Goal: Task Accomplishment & Management: Manage account settings

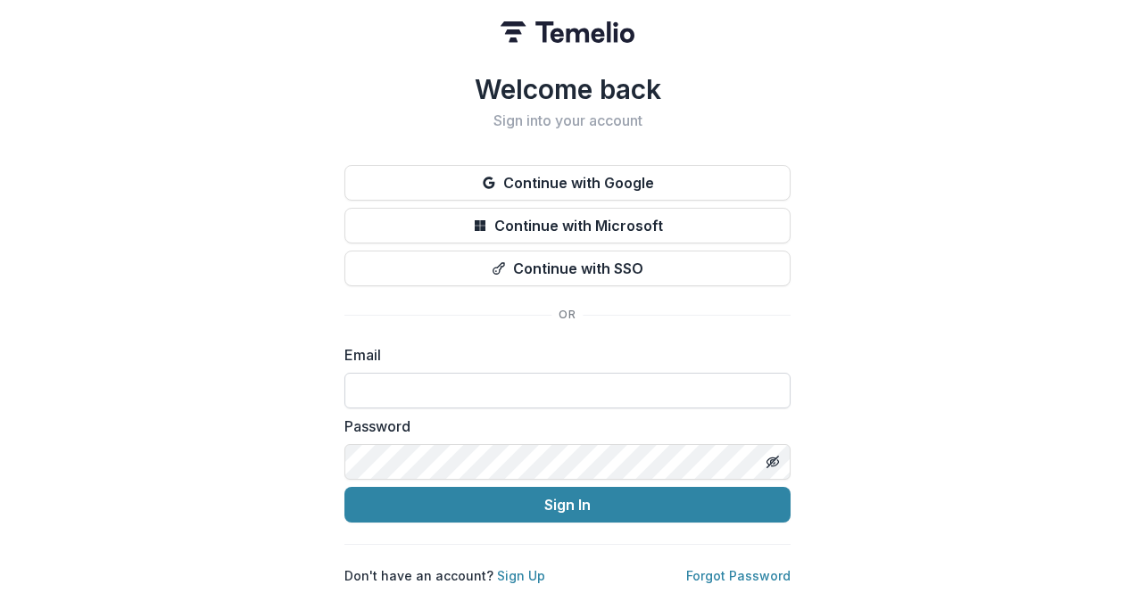
click at [614, 378] on input at bounding box center [567, 391] width 446 height 36
type input "**********"
click at [344, 487] on button "Sign In" at bounding box center [567, 505] width 446 height 36
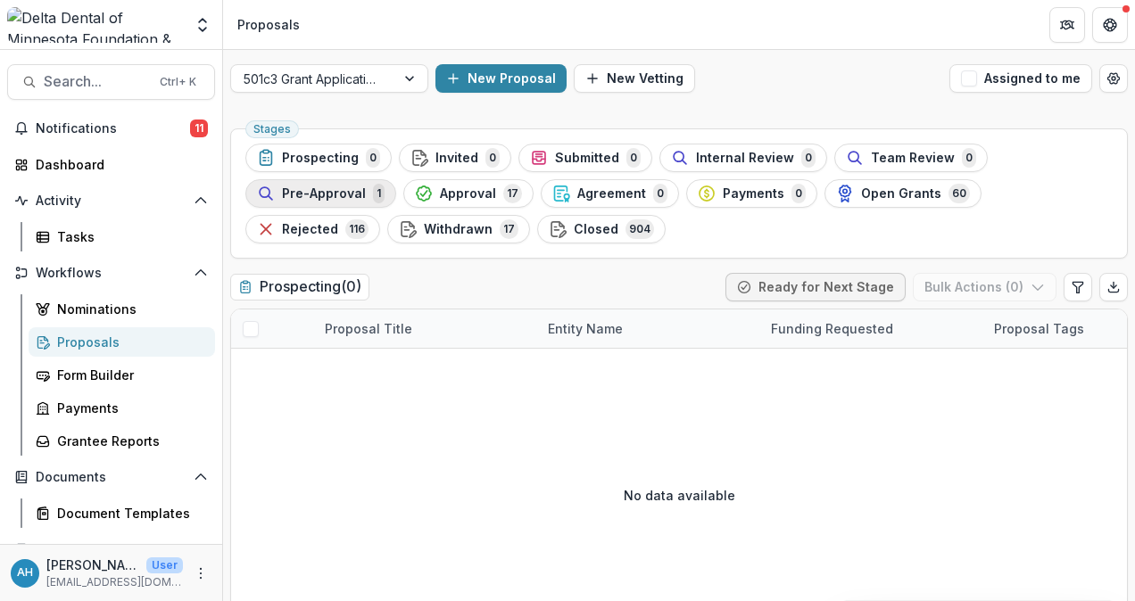
click at [327, 189] on span "Pre-Approval" at bounding box center [324, 193] width 84 height 15
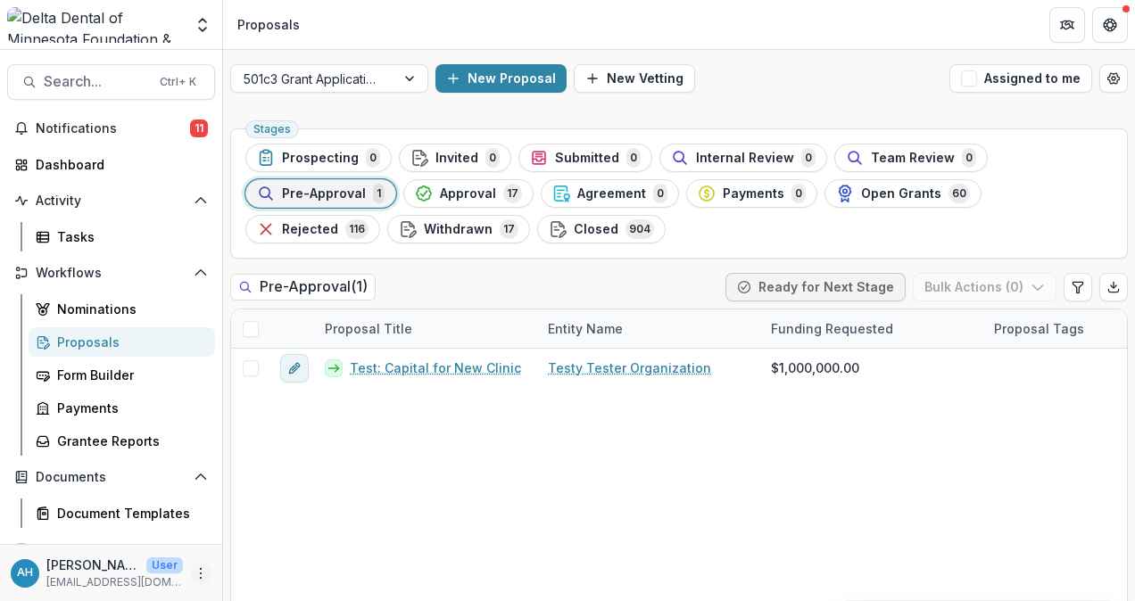
click at [198, 579] on icon "More" at bounding box center [201, 573] width 14 height 14
click at [204, 21] on icon "Open entity switcher" at bounding box center [203, 25] width 18 height 18
click at [103, 68] on link "Admin Settings" at bounding box center [111, 68] width 214 height 29
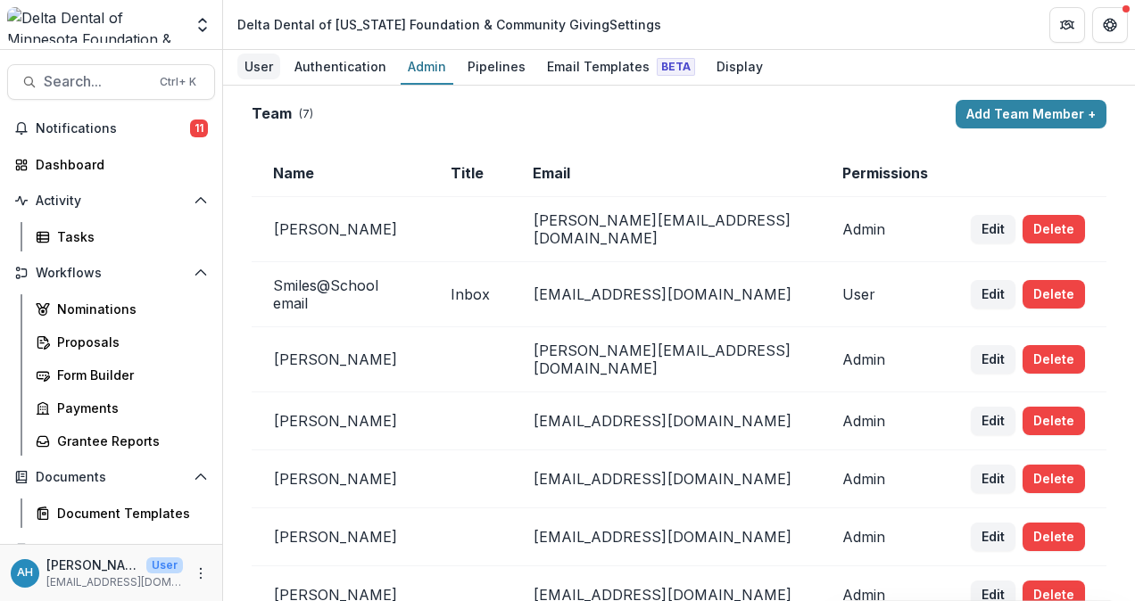
click at [250, 61] on div "User" at bounding box center [258, 67] width 43 height 26
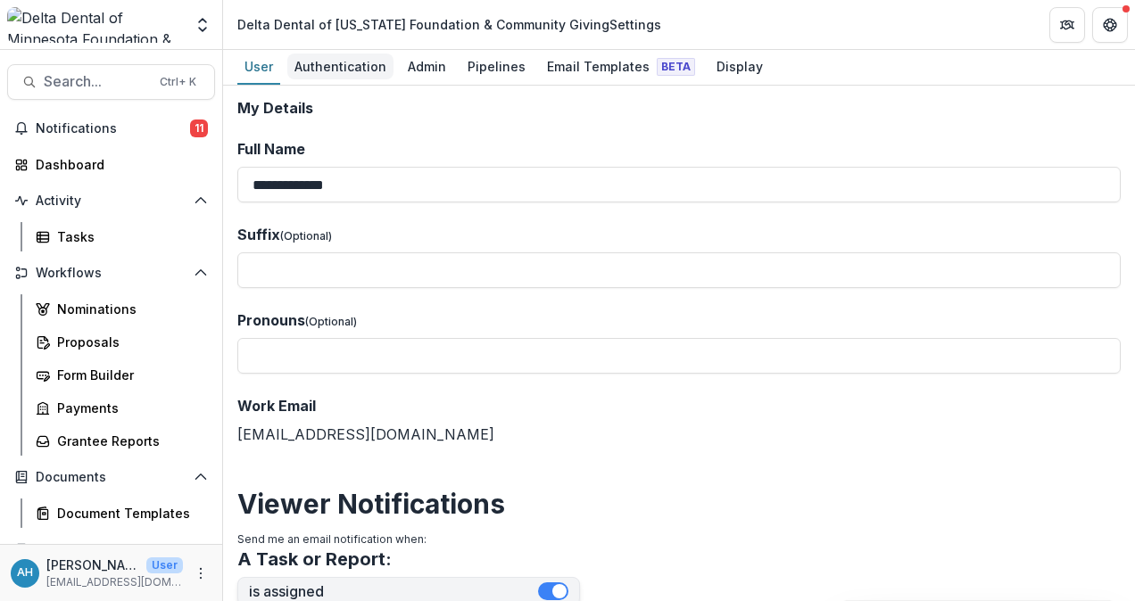
click at [362, 60] on div "Authentication" at bounding box center [340, 67] width 106 height 26
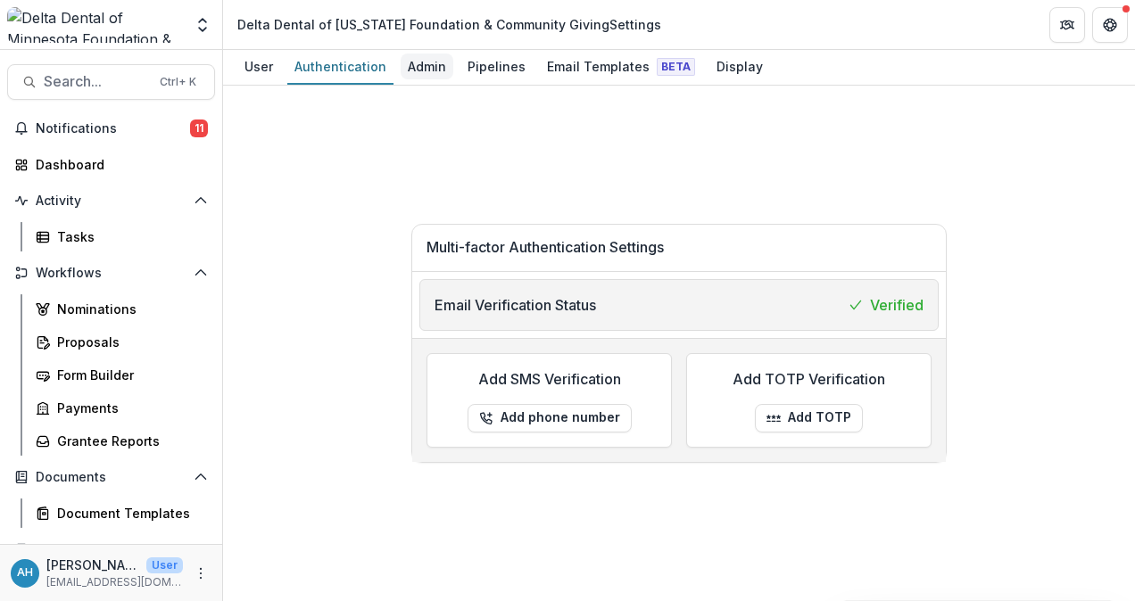
click at [421, 66] on div "Admin" at bounding box center [427, 67] width 53 height 26
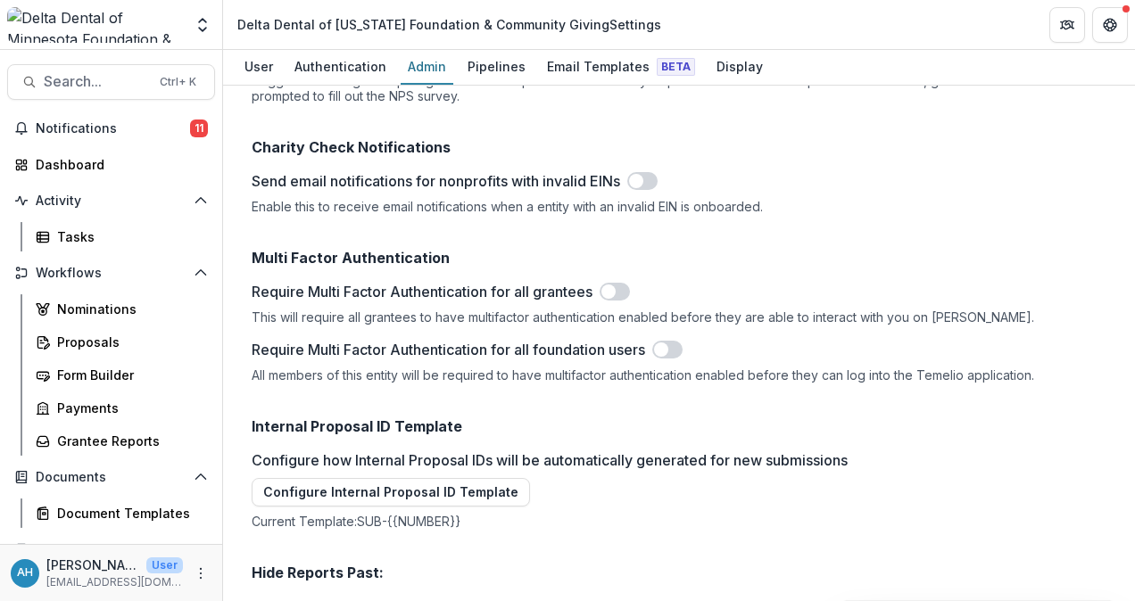
scroll to position [4011, 0]
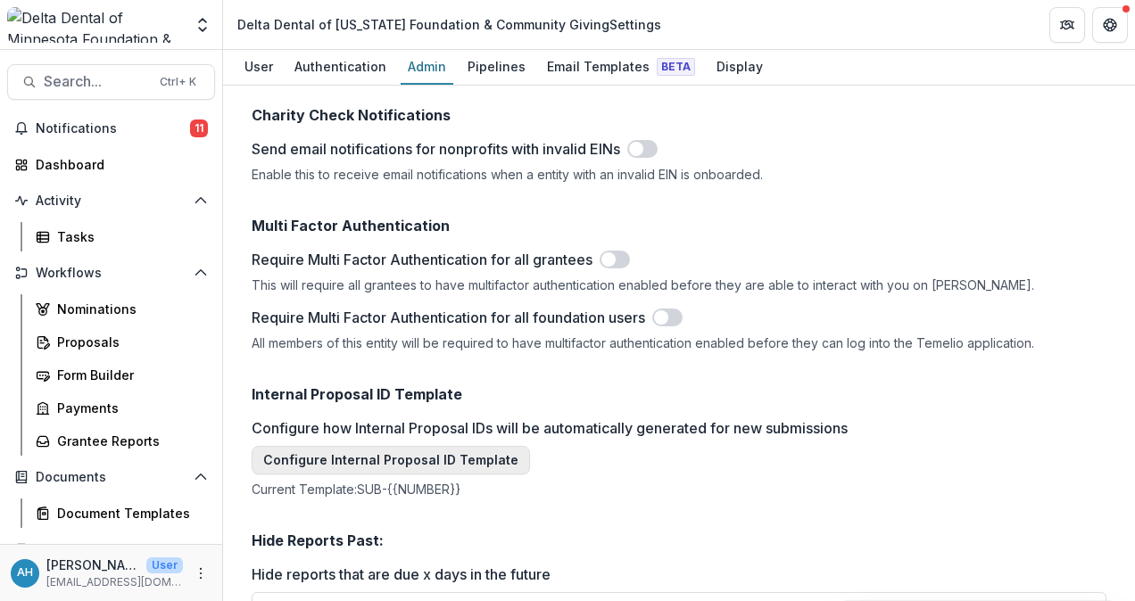
click at [421, 446] on button "Configure Internal Proposal ID Template" at bounding box center [391, 460] width 278 height 29
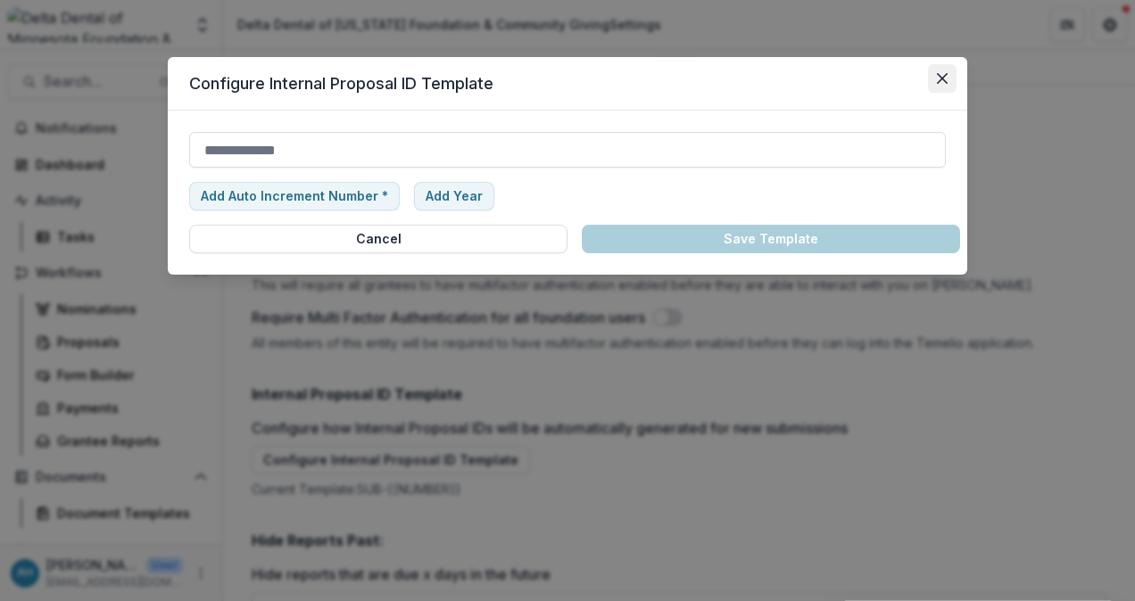
click at [935, 84] on button "Close" at bounding box center [942, 78] width 29 height 29
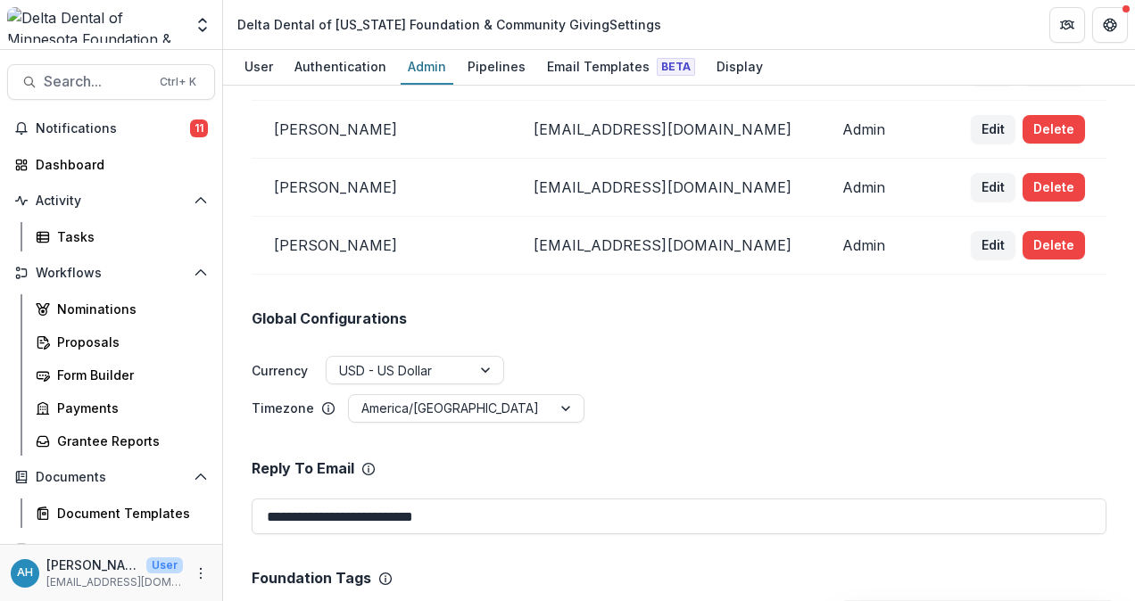
scroll to position [0, 0]
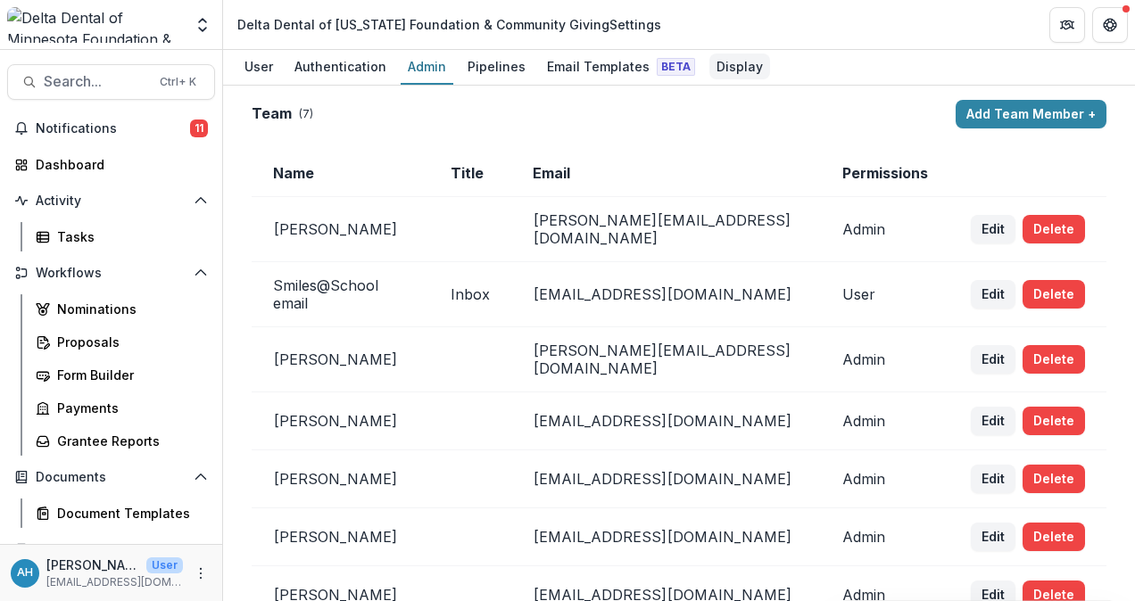
click at [728, 67] on div "Display" at bounding box center [739, 67] width 61 height 26
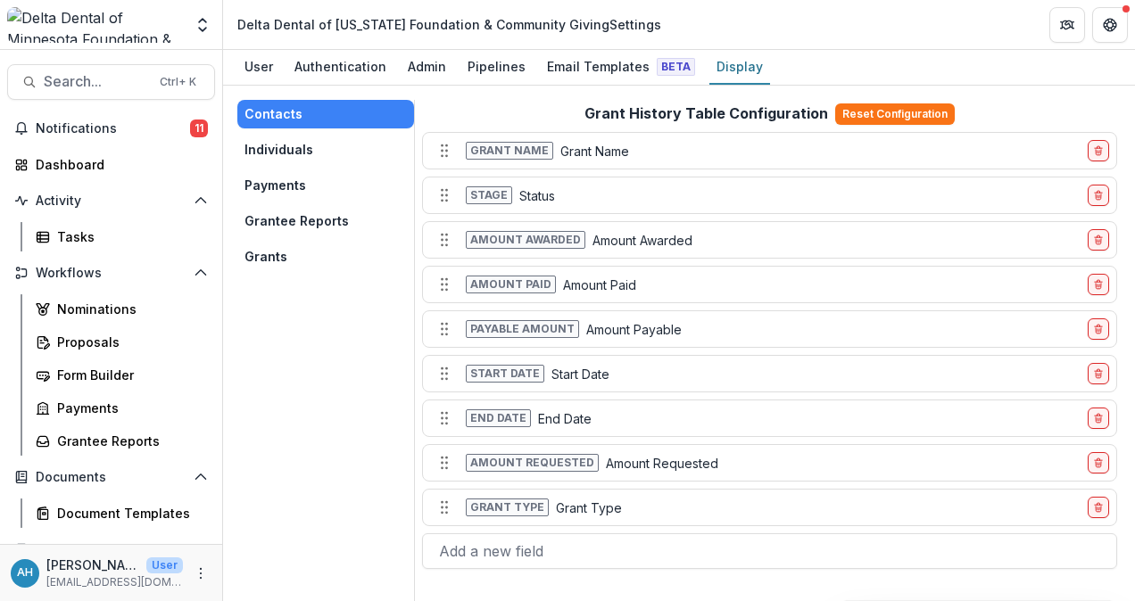
click at [270, 150] on button "Individuals" at bounding box center [325, 150] width 177 height 29
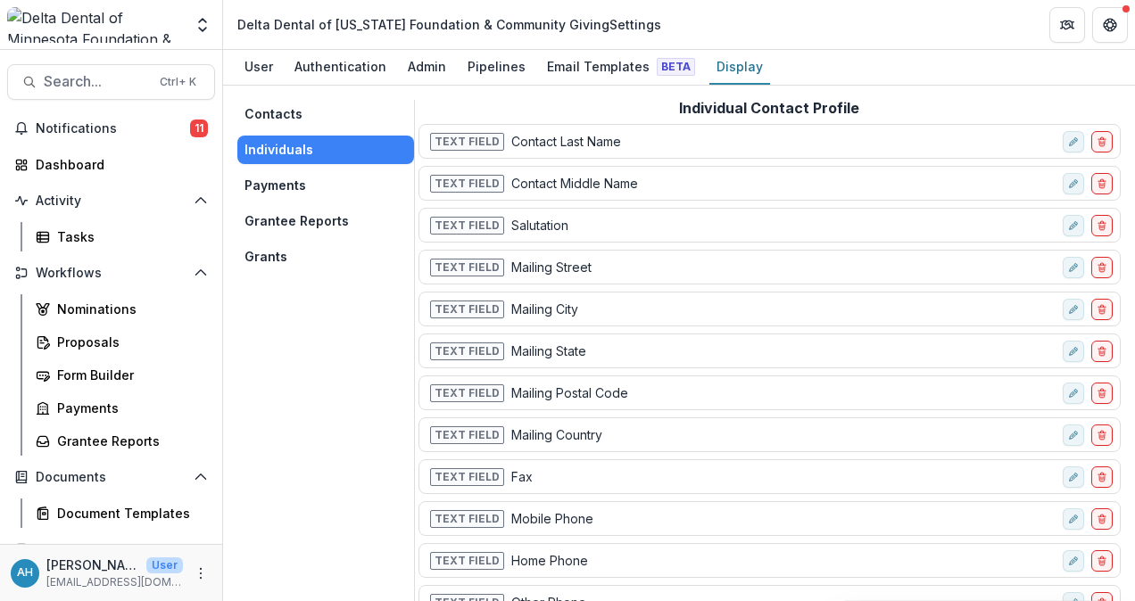
click at [278, 191] on button "Payments" at bounding box center [325, 185] width 177 height 29
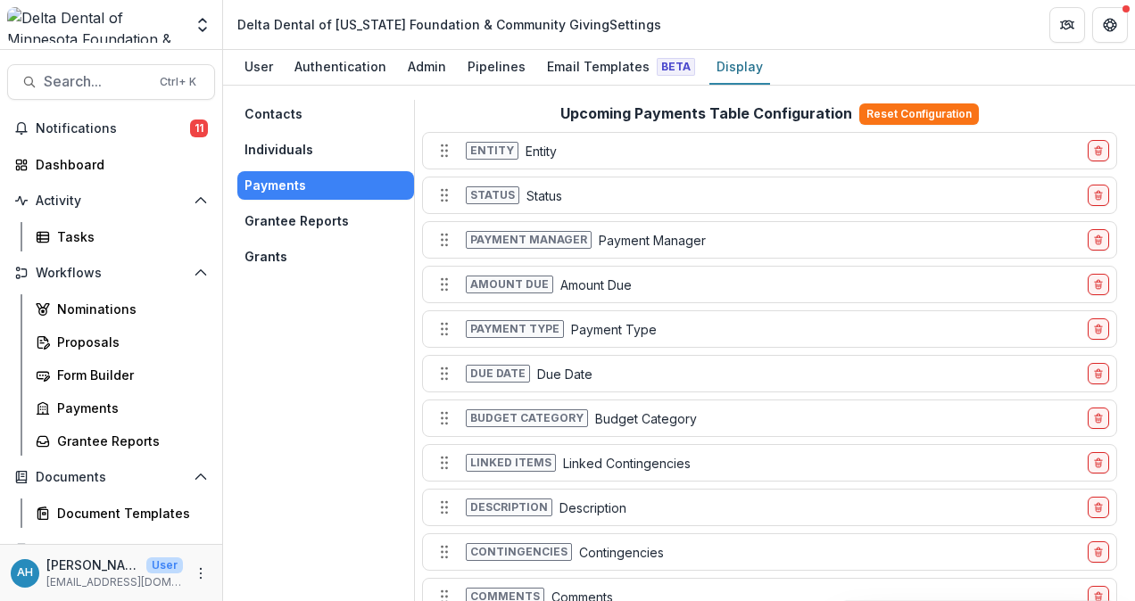
click at [299, 214] on button "Grantee Reports" at bounding box center [325, 221] width 177 height 29
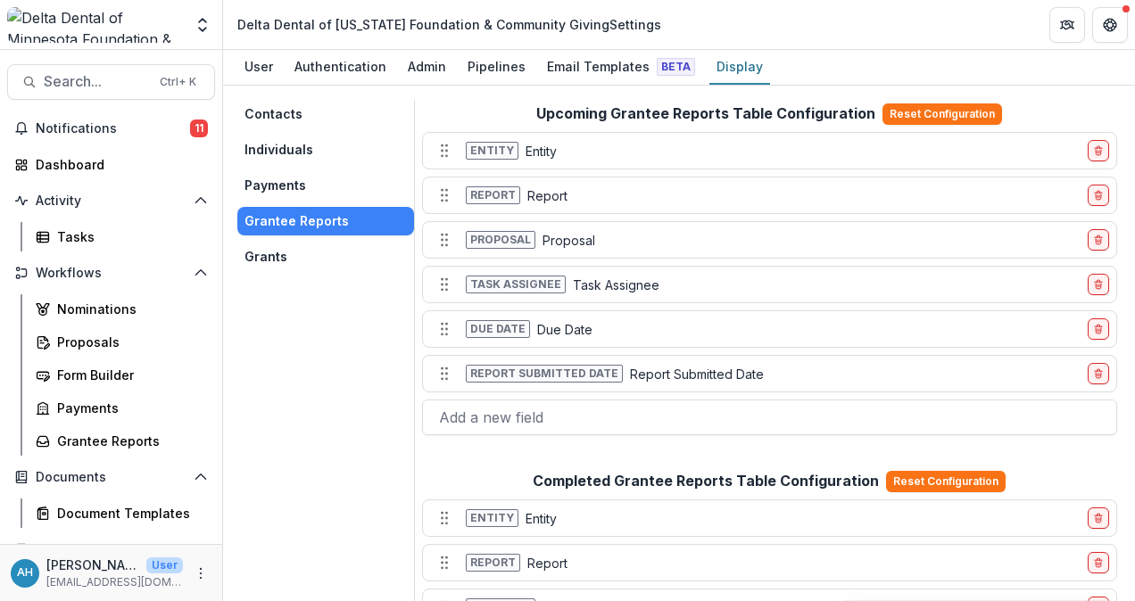
click at [282, 252] on button "Grants" at bounding box center [325, 257] width 177 height 29
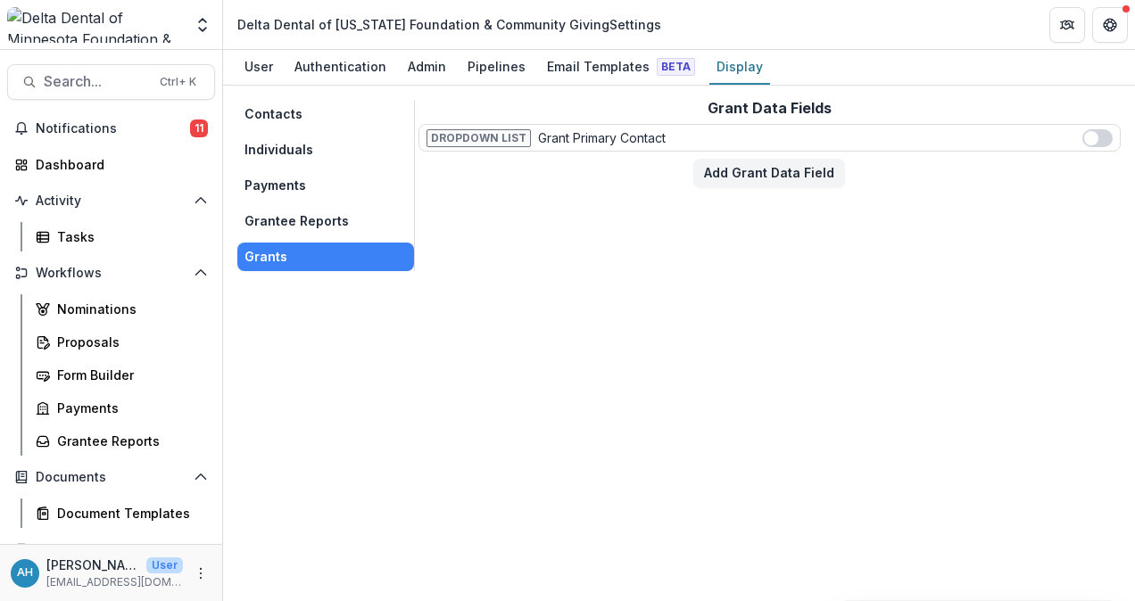
click at [623, 137] on p "Grant Primary Contact" at bounding box center [602, 137] width 128 height 19
click at [557, 68] on div "Email Templates Beta" at bounding box center [621, 67] width 162 height 26
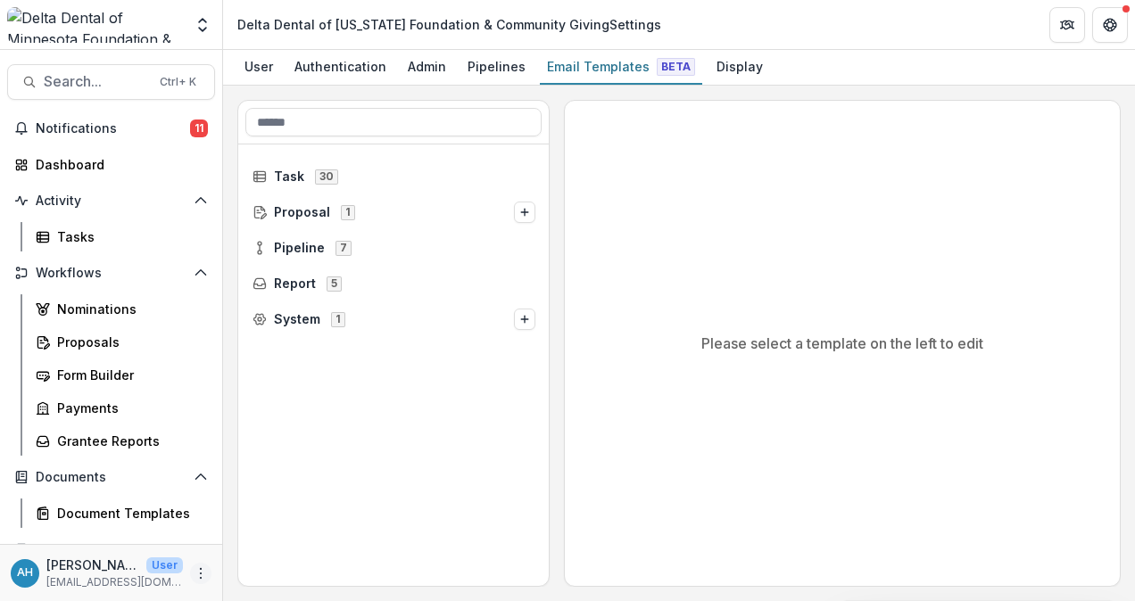
click at [198, 573] on icon "More" at bounding box center [201, 573] width 14 height 14
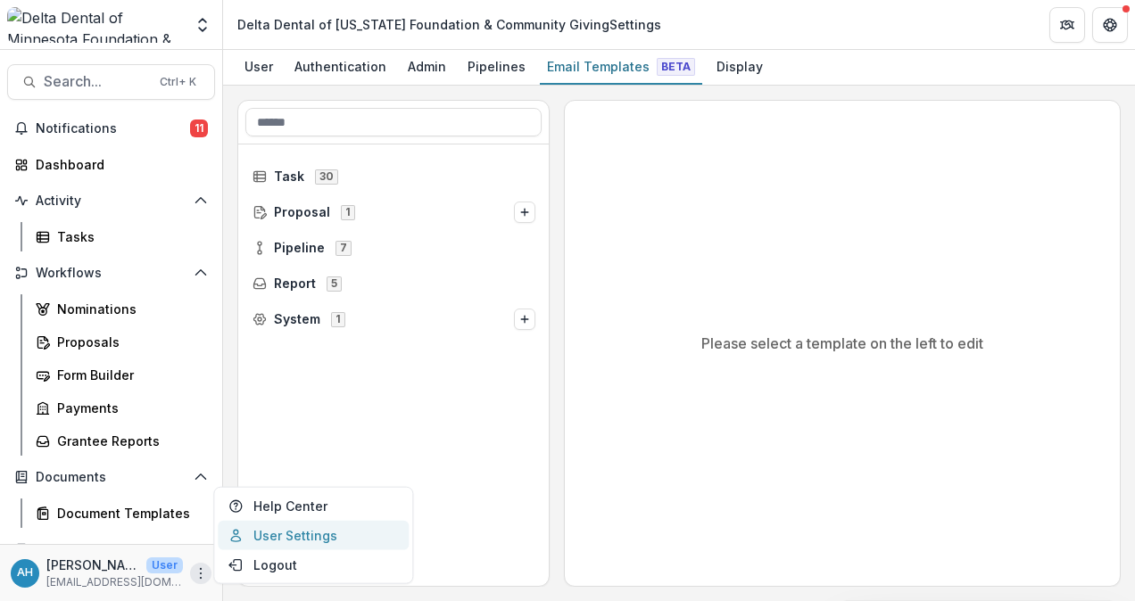
click at [292, 530] on link "User Settings" at bounding box center [313, 535] width 191 height 29
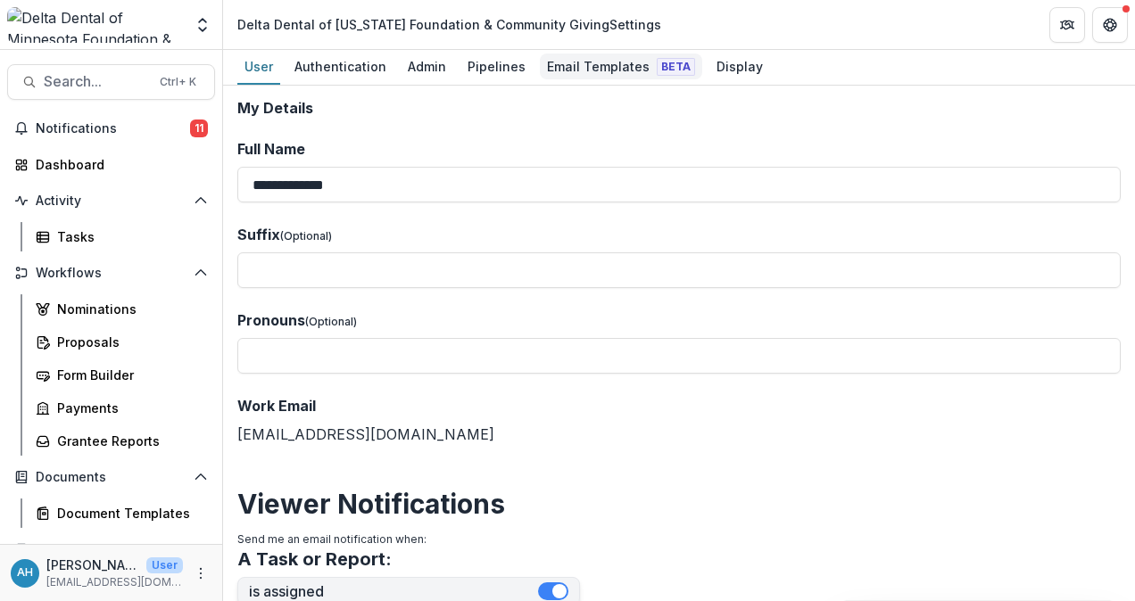
click at [580, 70] on div "Email Templates Beta" at bounding box center [621, 67] width 162 height 26
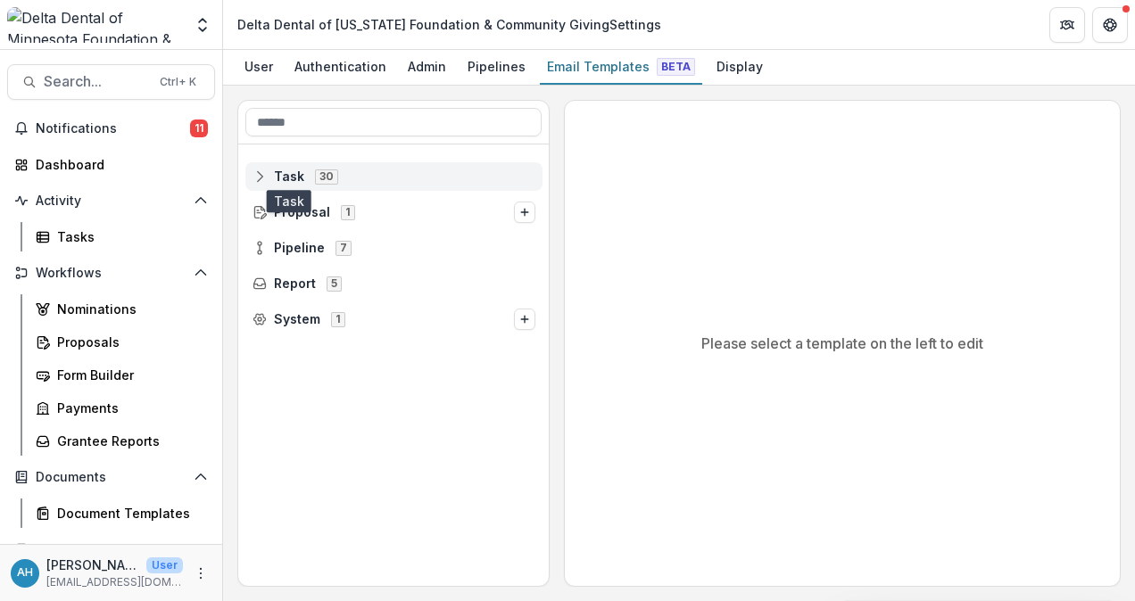
click at [289, 178] on span "Task" at bounding box center [289, 176] width 30 height 15
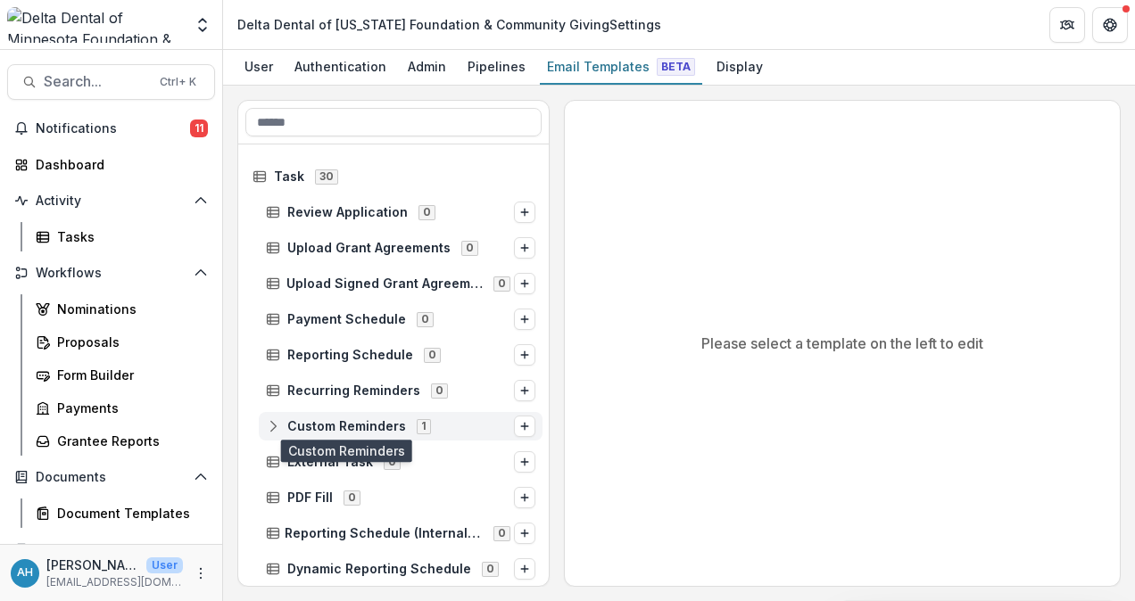
click at [382, 419] on span "Custom Reminders" at bounding box center [346, 426] width 119 height 15
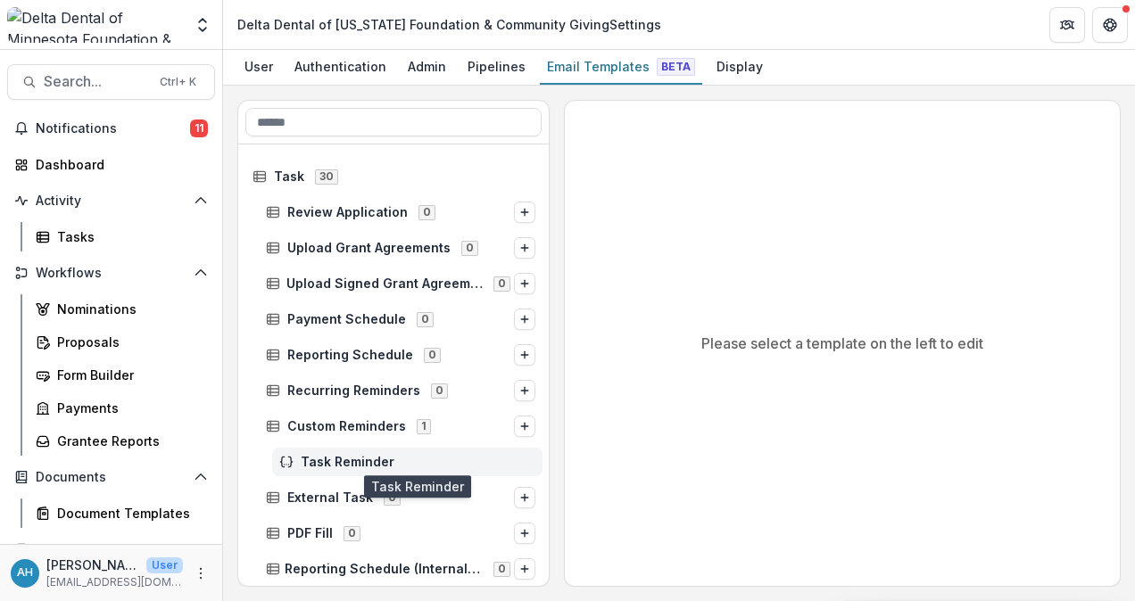
click at [357, 467] on span "Task Reminder" at bounding box center [418, 462] width 235 height 15
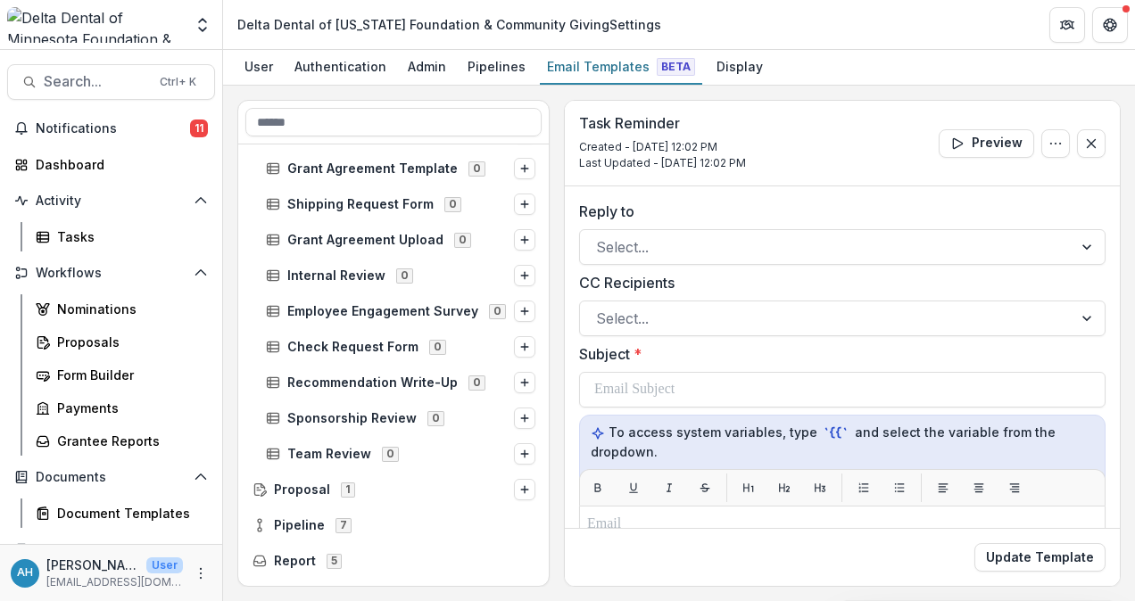
scroll to position [855, 0]
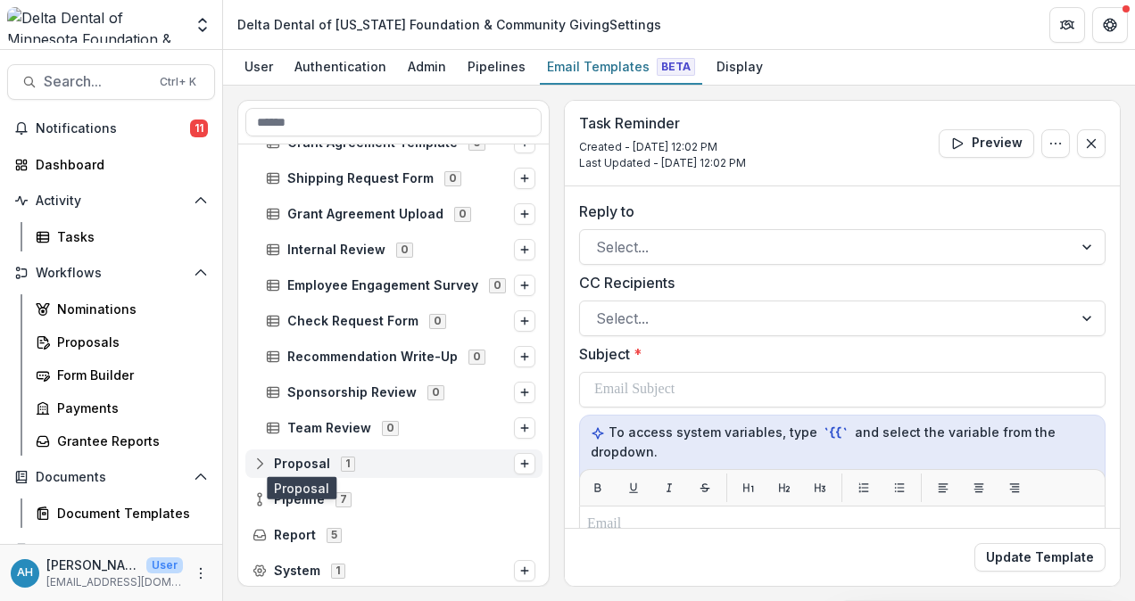
click at [289, 460] on span "Proposal" at bounding box center [302, 464] width 56 height 15
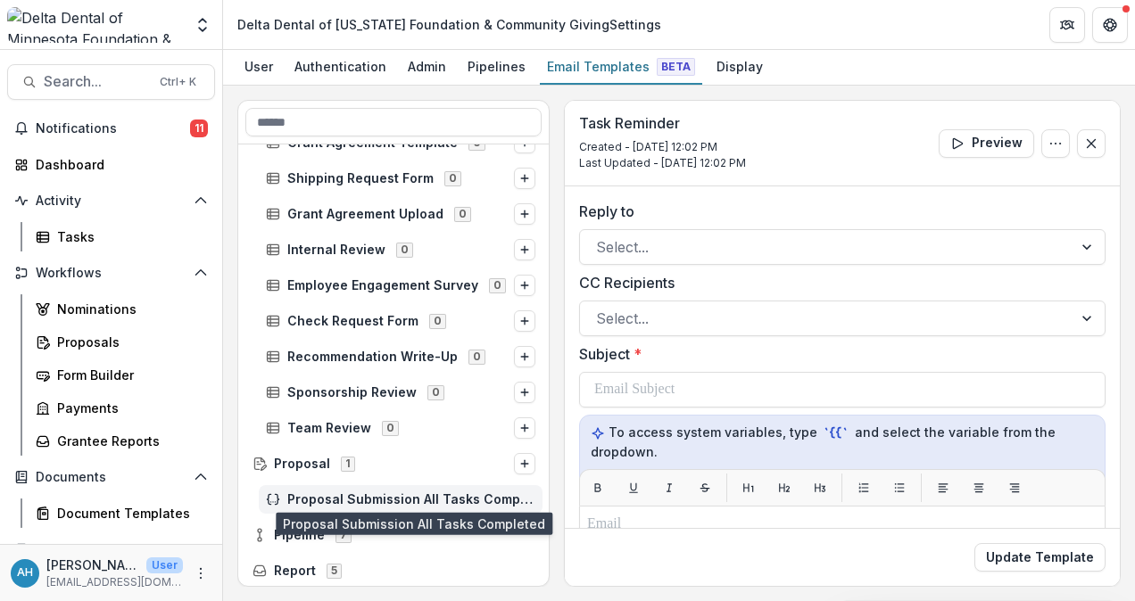
click at [386, 498] on span "Proposal Submission All Tasks Completed" at bounding box center [411, 499] width 248 height 15
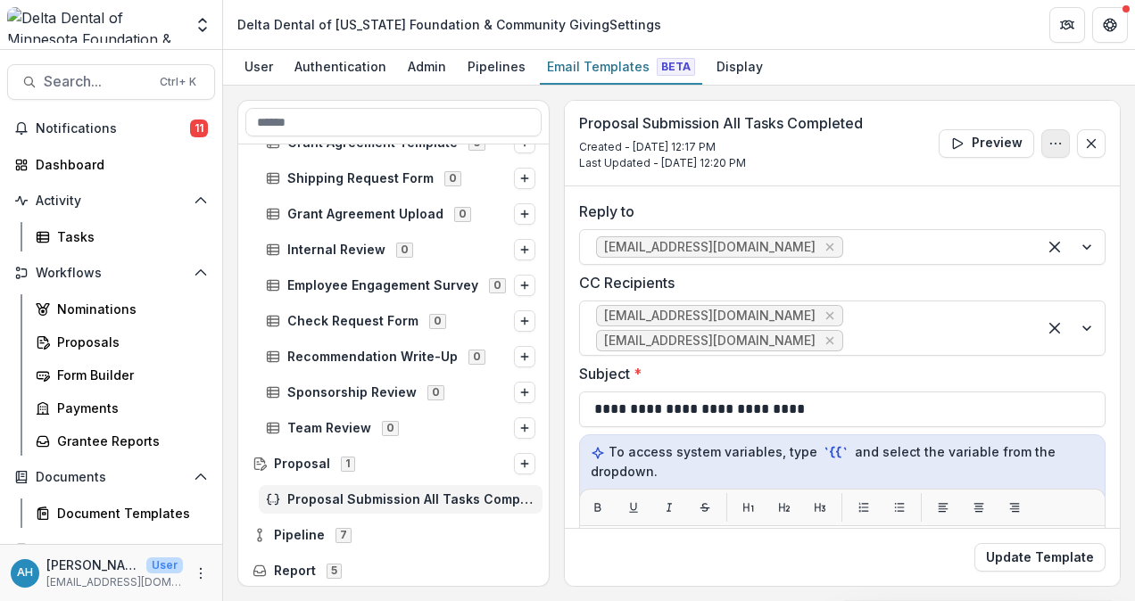
click at [1048, 145] on icon "Options" at bounding box center [1055, 143] width 14 height 14
click at [987, 142] on button "Preview" at bounding box center [985, 143] width 95 height 29
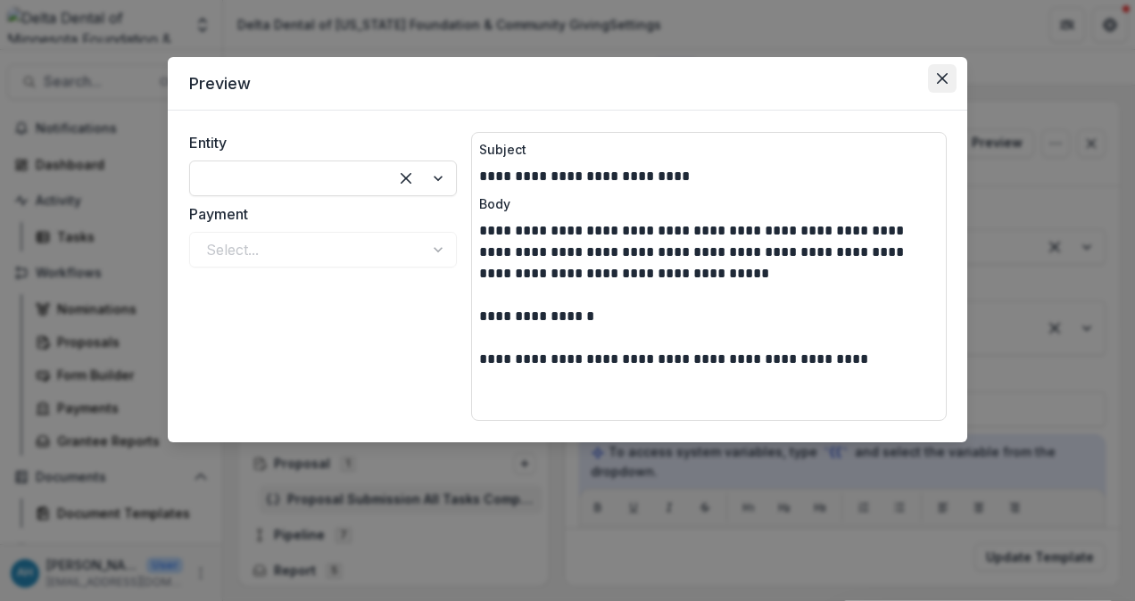
click at [938, 77] on icon "Close" at bounding box center [942, 78] width 11 height 11
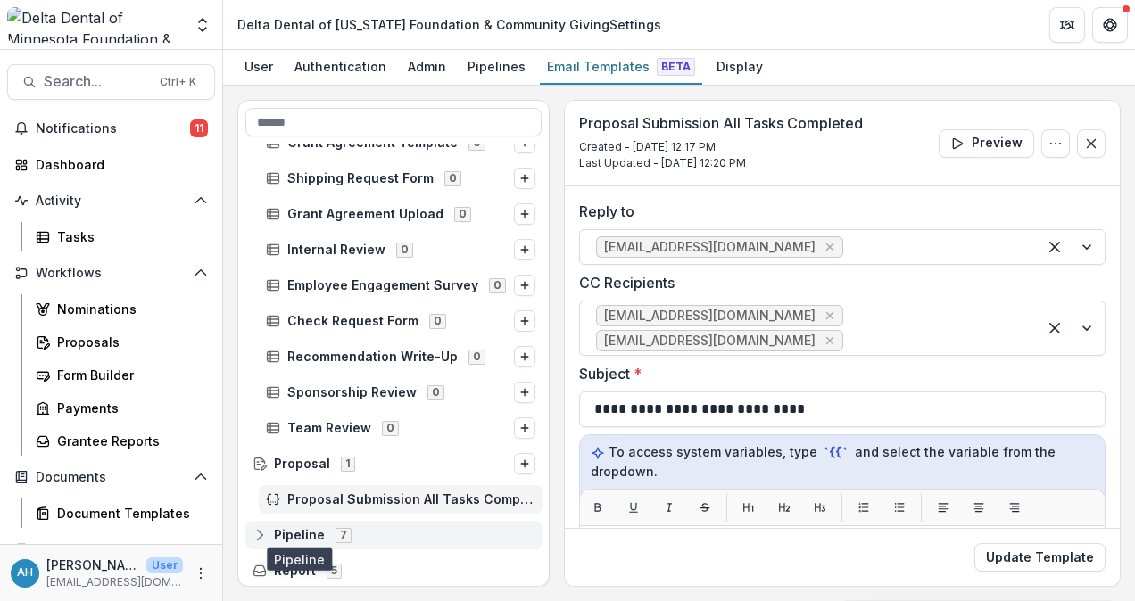
click at [310, 535] on span "Pipeline" at bounding box center [299, 535] width 51 height 15
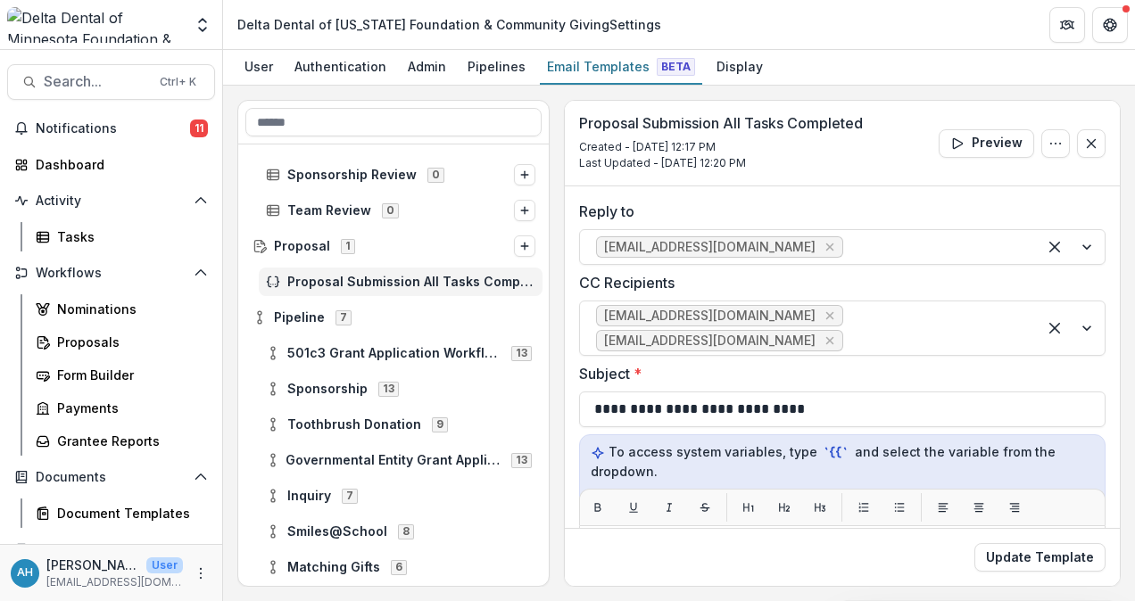
scroll to position [1140, 0]
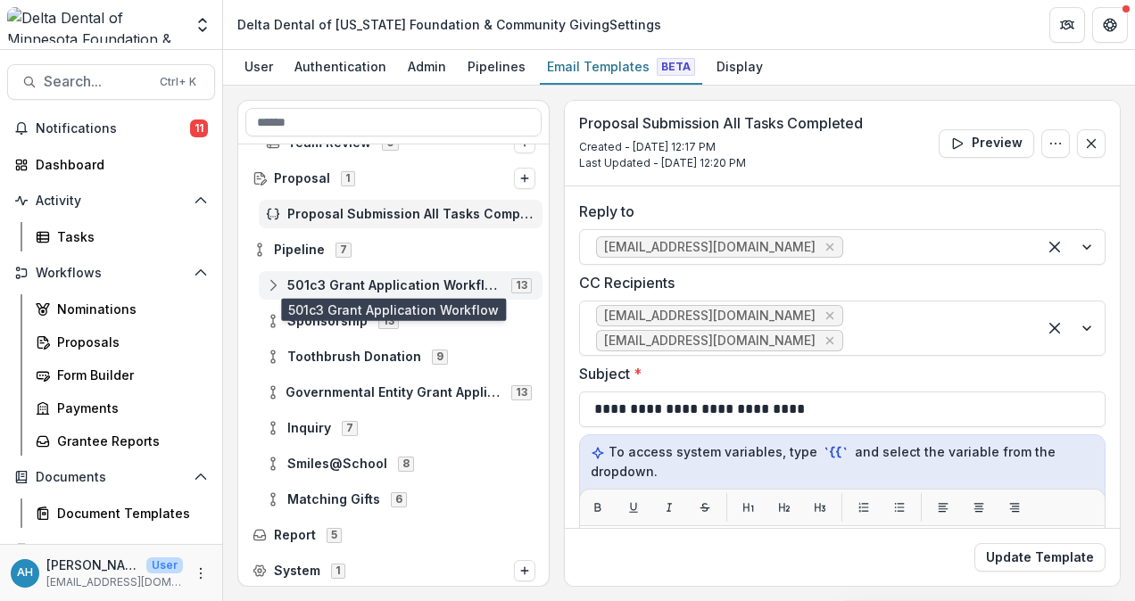
click at [405, 285] on span "501c3 Grant Application Workflow" at bounding box center [393, 285] width 213 height 15
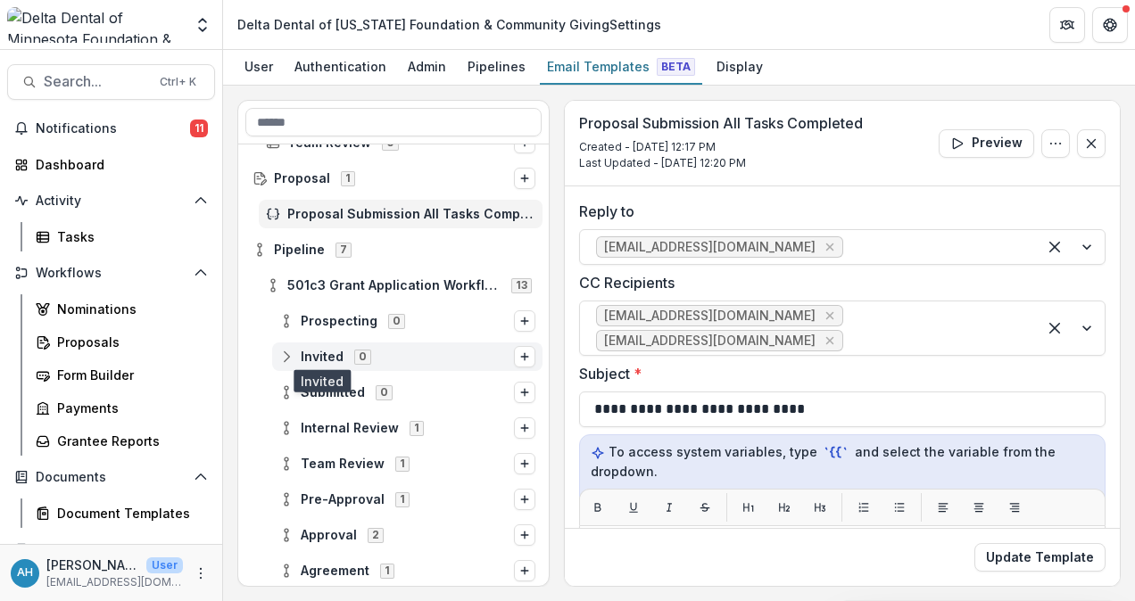
click at [324, 358] on span "Invited" at bounding box center [322, 357] width 43 height 15
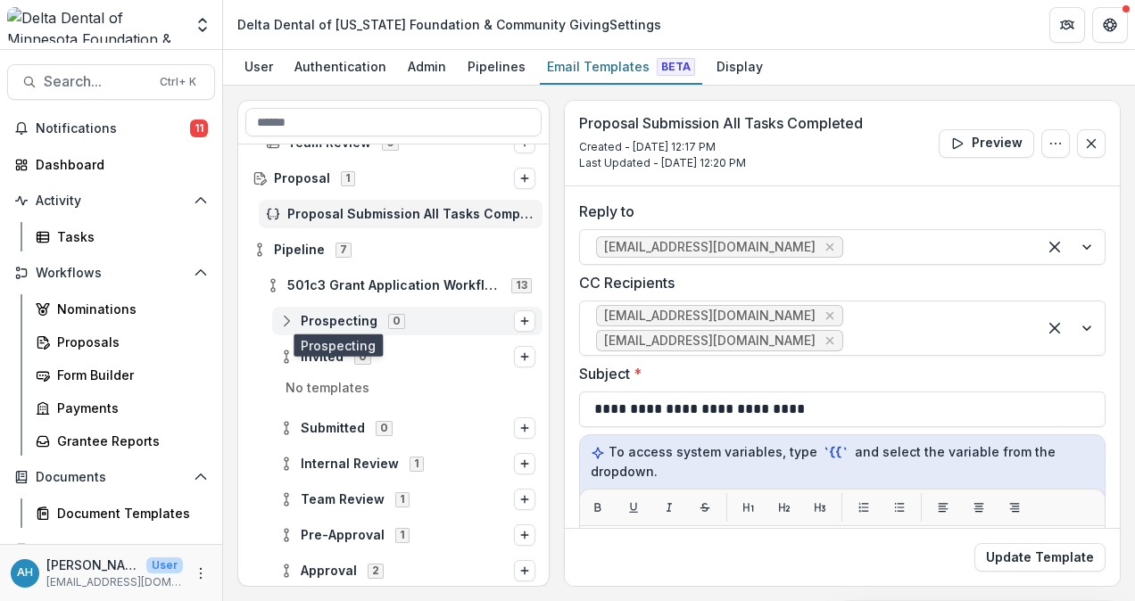
click at [328, 316] on span "Prospecting" at bounding box center [339, 321] width 77 height 15
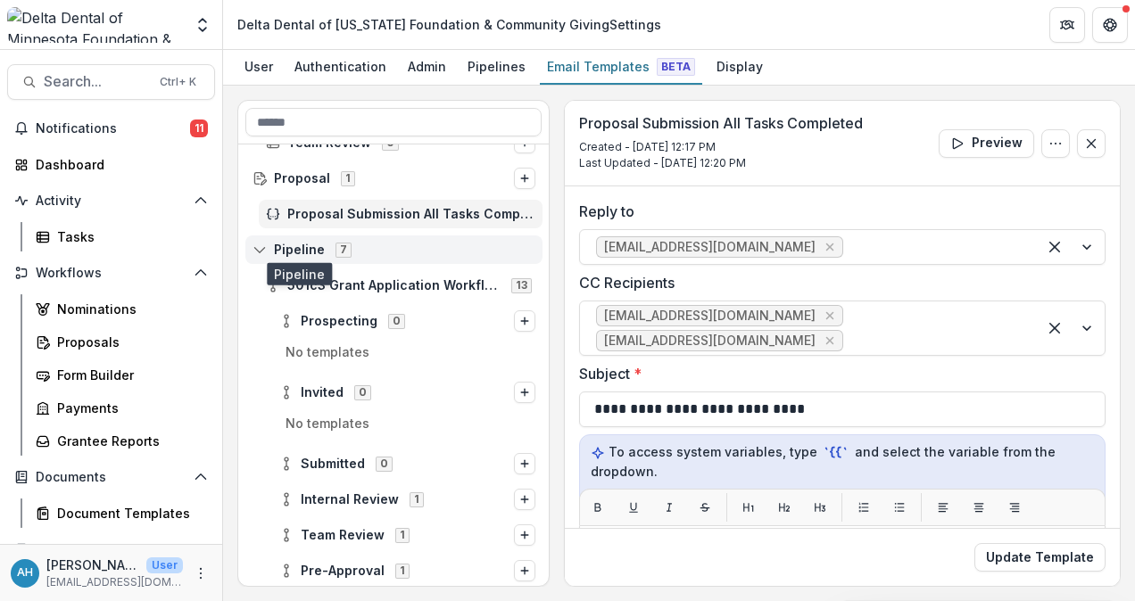
click at [309, 243] on span "Pipeline" at bounding box center [299, 250] width 51 height 15
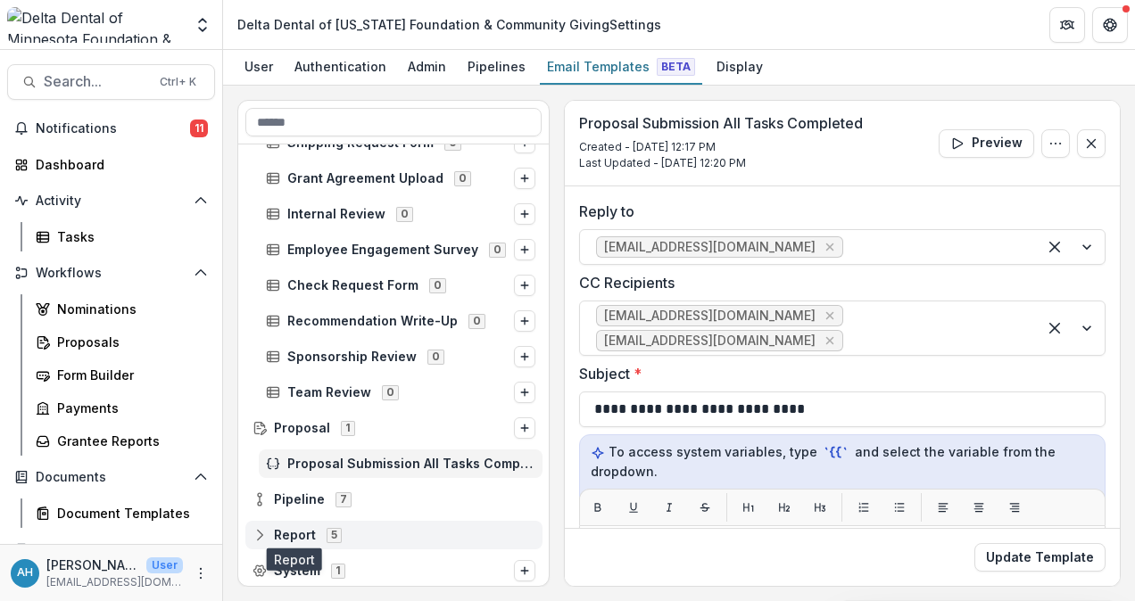
click at [306, 533] on span "Report" at bounding box center [295, 535] width 42 height 15
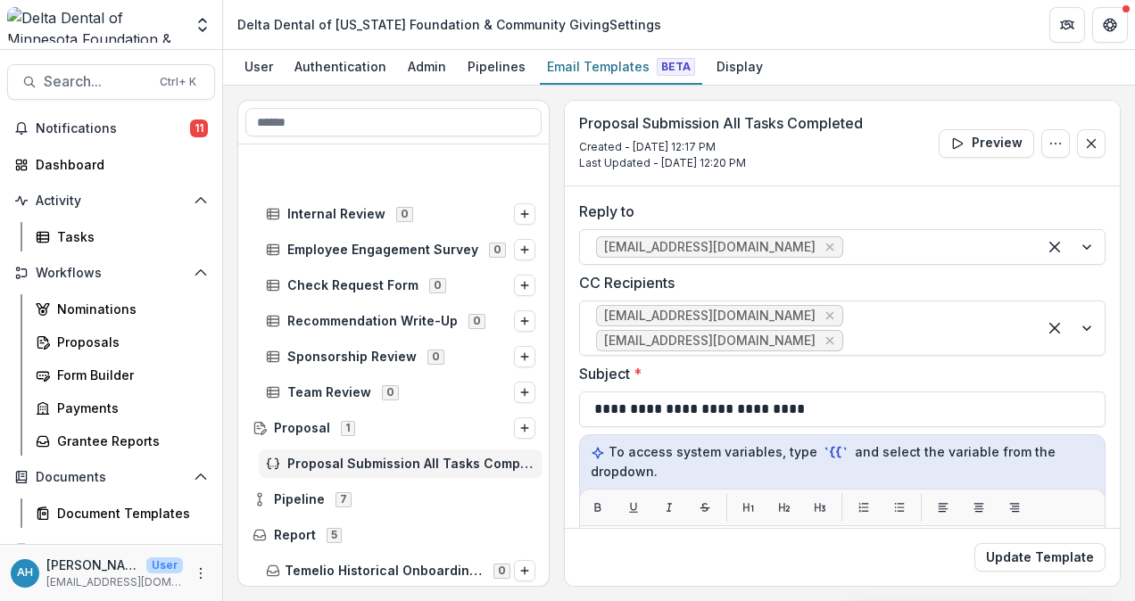
scroll to position [1069, 0]
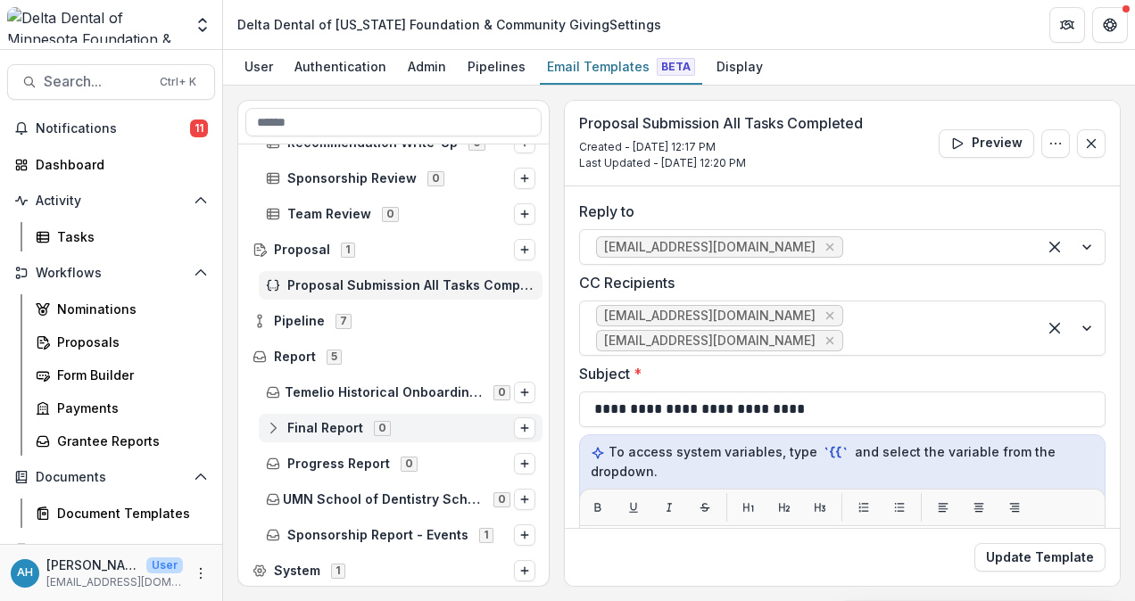
click at [314, 414] on div "Final Report 0" at bounding box center [401, 428] width 284 height 29
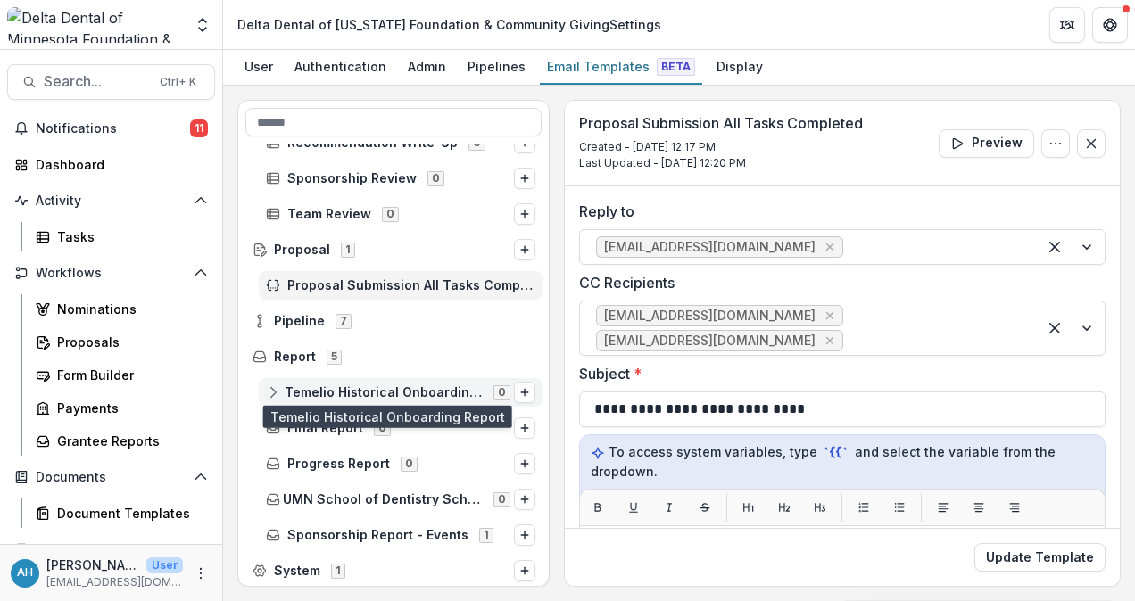
click at [334, 392] on span "Temelio Historical Onboarding Report" at bounding box center [384, 392] width 198 height 15
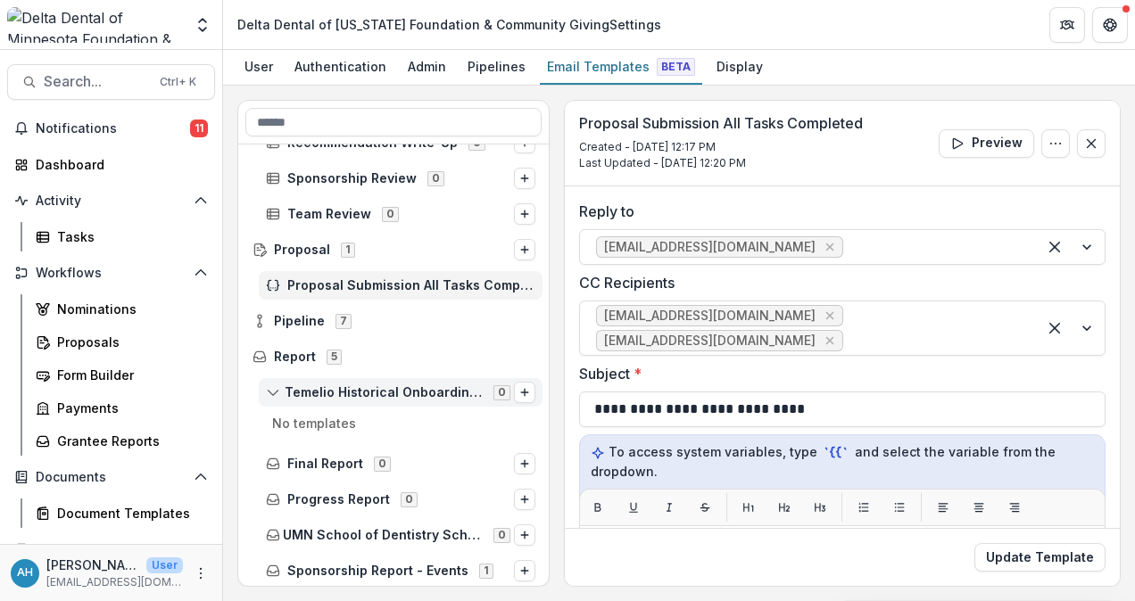
click at [334, 392] on span "Temelio Historical Onboarding Report" at bounding box center [384, 392] width 198 height 15
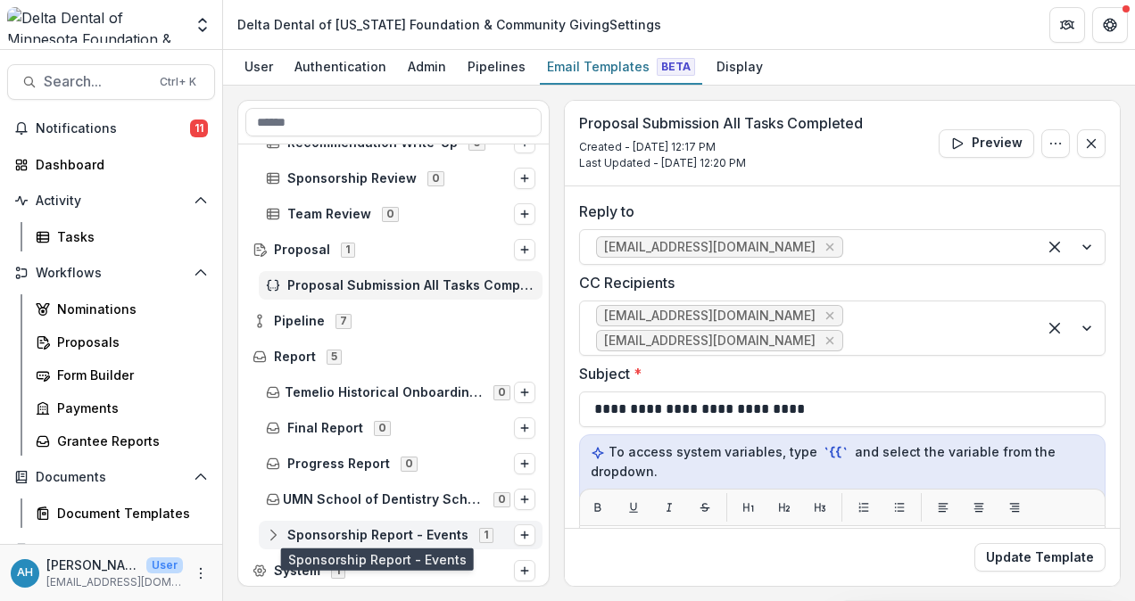
click at [392, 534] on span "Sponsorship Report - Events" at bounding box center [377, 535] width 181 height 15
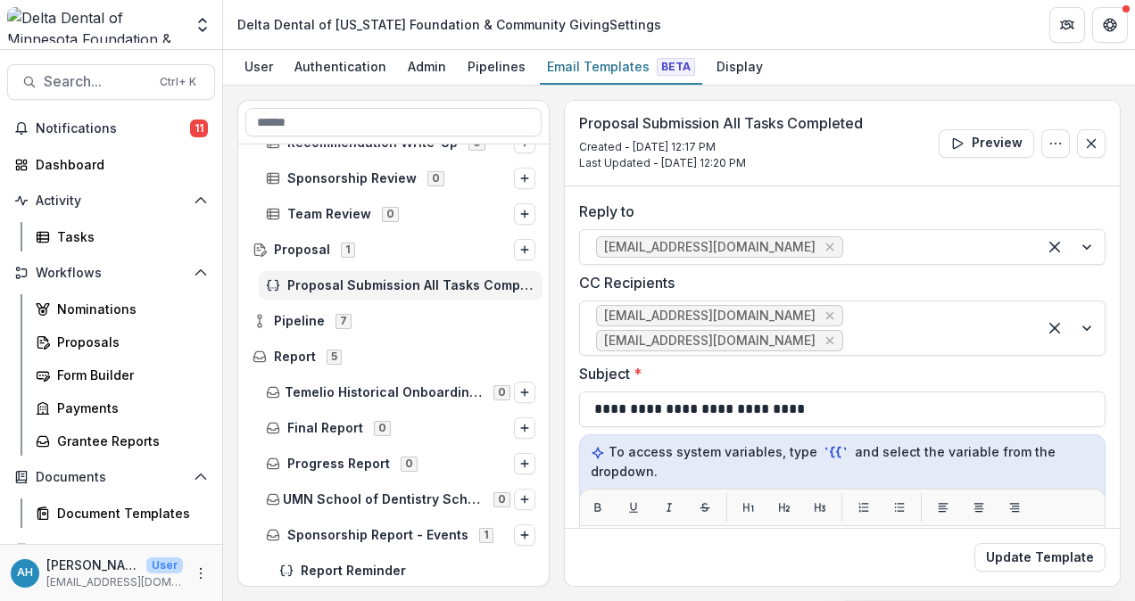
drag, startPoint x: 549, startPoint y: 521, endPoint x: 546, endPoint y: 573, distance: 51.8
click at [546, 573] on div "Check Request Form 0 Recommendation Write-Up 0 Sponsorship Review 0 Team Review…" at bounding box center [393, 343] width 312 height 487
click at [363, 571] on span "Report Reminder" at bounding box center [418, 571] width 235 height 15
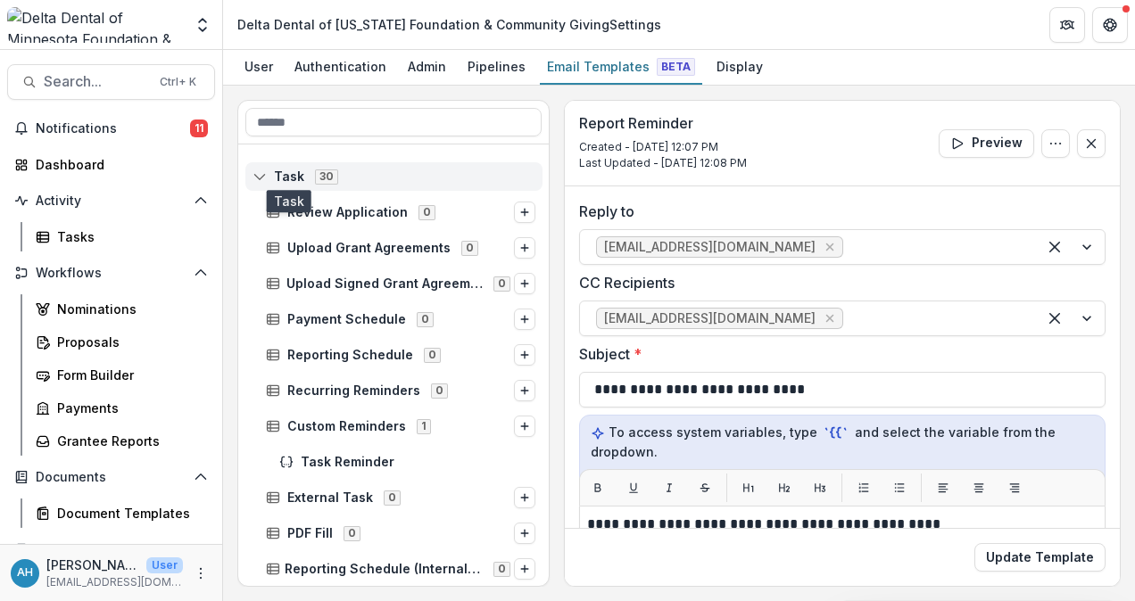
click at [293, 177] on span "Task" at bounding box center [289, 176] width 30 height 15
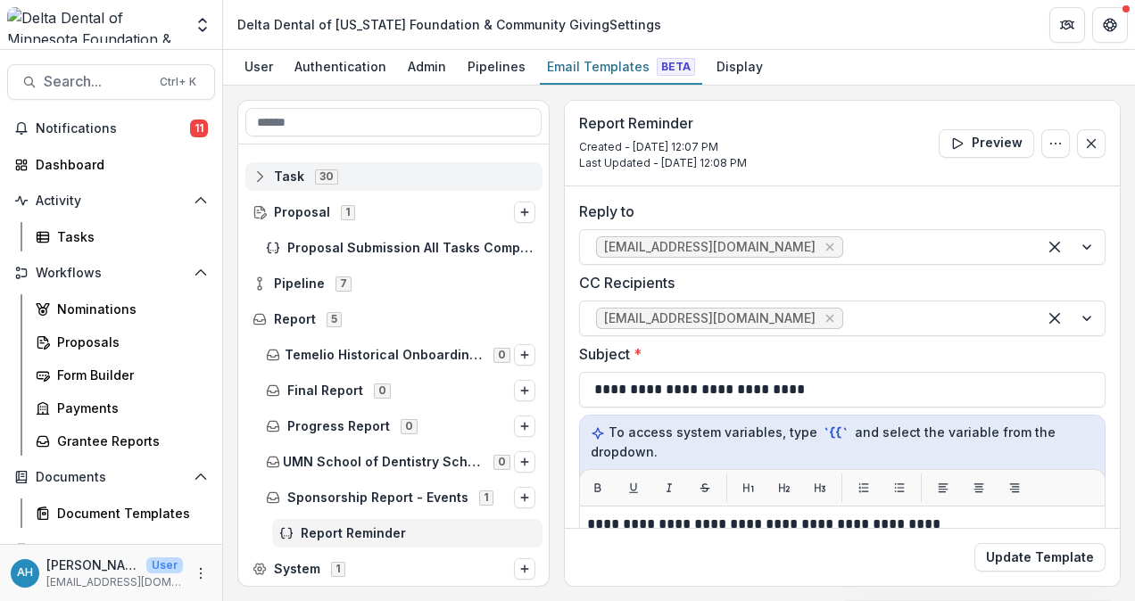
click at [293, 177] on span "Task" at bounding box center [289, 176] width 30 height 15
